Goal: Navigation & Orientation: Go to known website

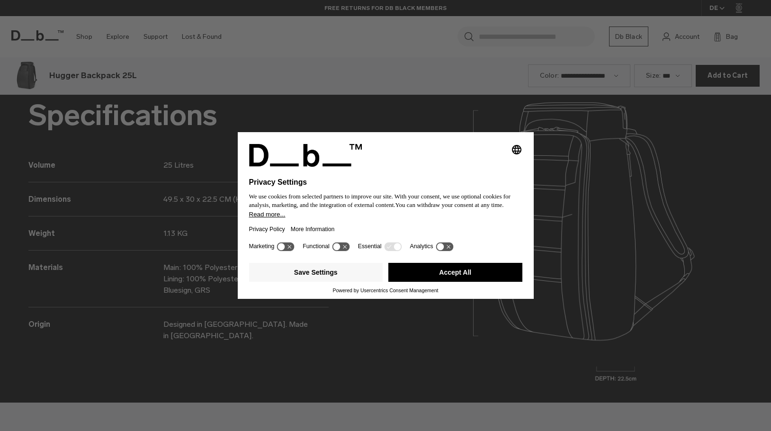
scroll to position [1294, 0]
